Goal: Use online tool/utility: Utilize a website feature to perform a specific function

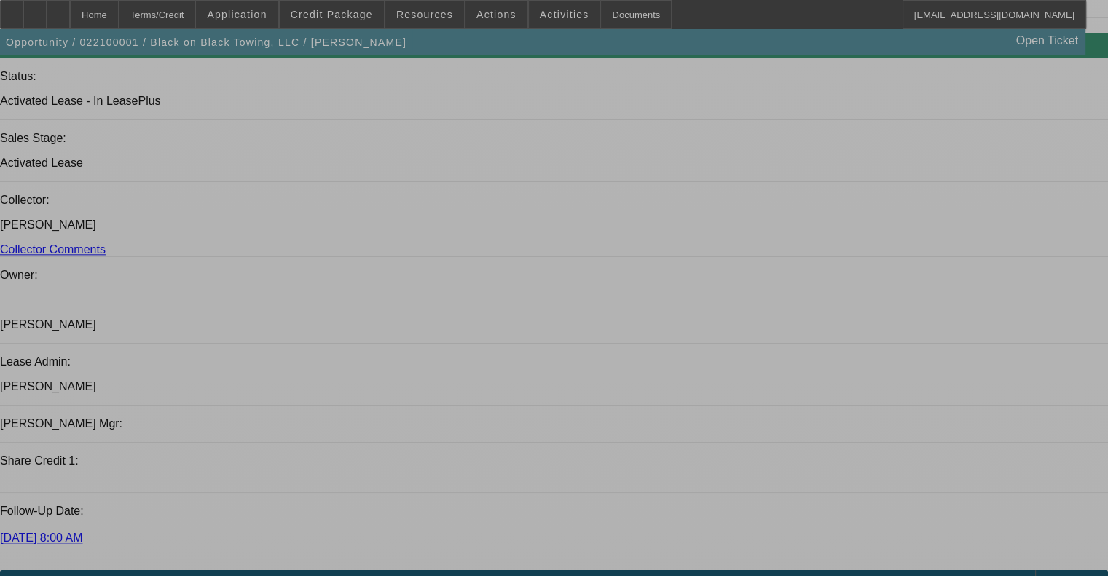
select select "0"
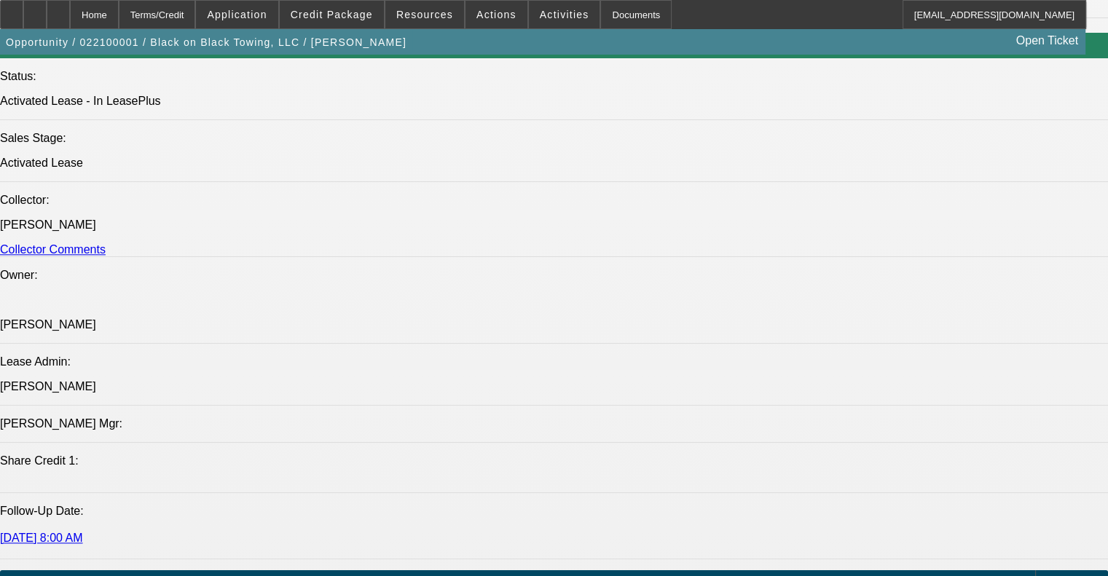
select select "2"
select select "0.1"
select select "4"
select select "0"
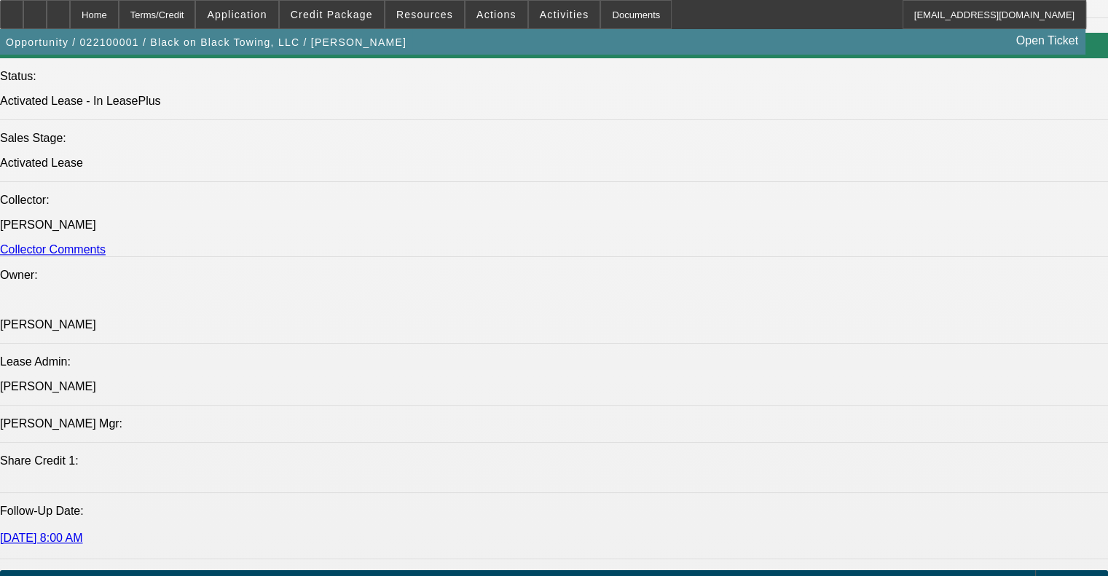
select select "2"
select select "0.1"
select select "4"
select select "0"
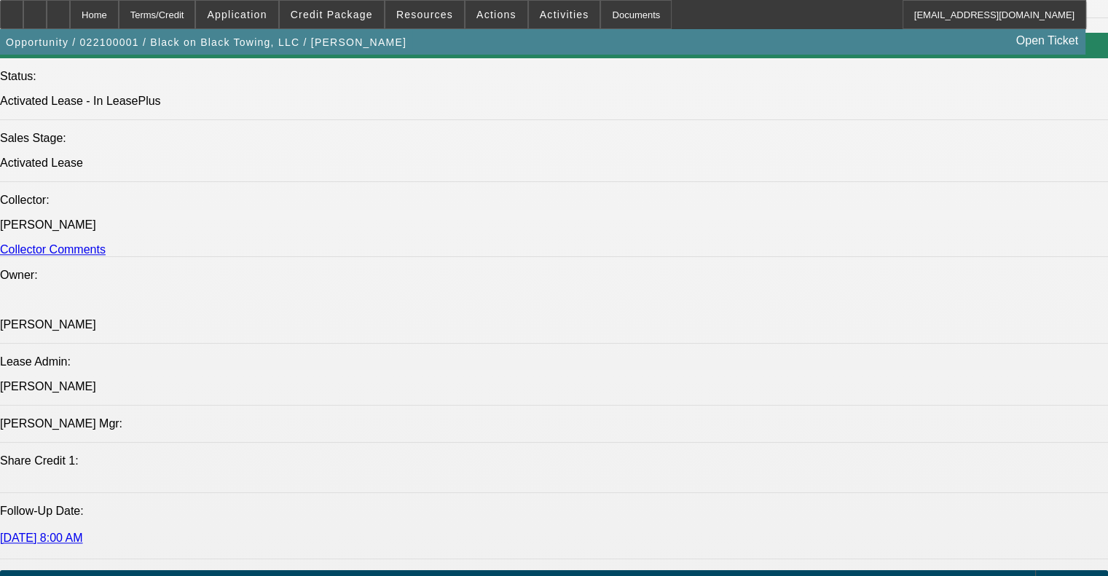
select select "2"
select select "0.1"
select select "4"
select select "0"
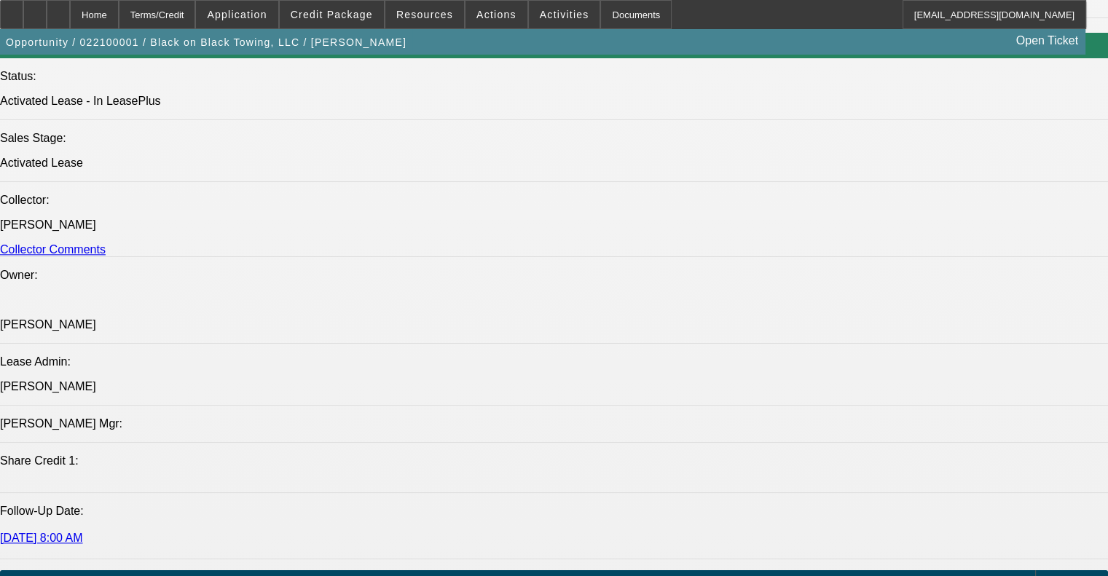
select select "2"
select select "0.1"
select select "4"
